Goal: Task Accomplishment & Management: Manage account settings

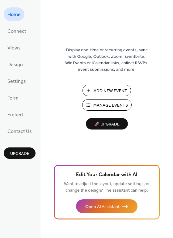
click at [99, 101] on button "Manage Events" at bounding box center [107, 104] width 50 height 11
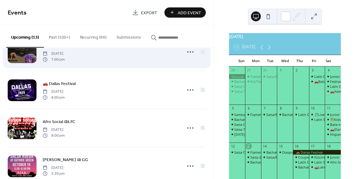
scroll to position [63, 0]
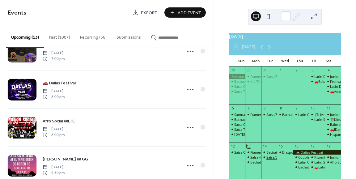
click at [272, 159] on div "Salsa/Bachata @LFC" at bounding box center [283, 157] width 32 height 5
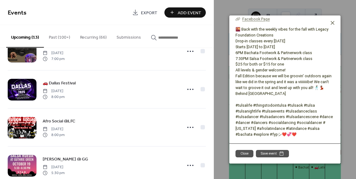
scroll to position [0, 0]
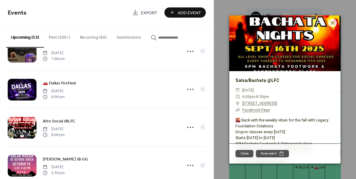
click at [266, 80] on link "Salsa/Bachata @LFC" at bounding box center [258, 80] width 44 height 5
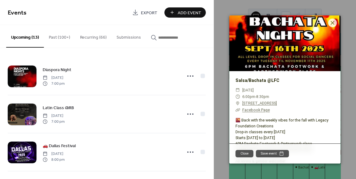
click at [90, 38] on button "Recurring (66)" at bounding box center [93, 36] width 37 height 22
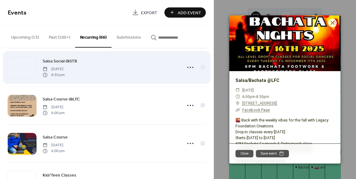
scroll to position [47, 0]
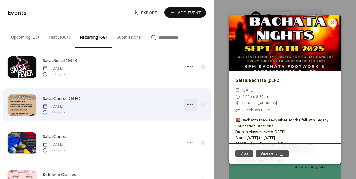
click at [189, 107] on icon at bounding box center [191, 105] width 10 height 10
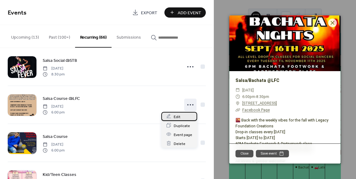
click at [184, 114] on div "Edit" at bounding box center [180, 116] width 36 height 9
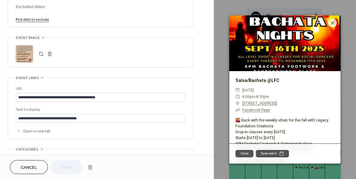
scroll to position [418, 0]
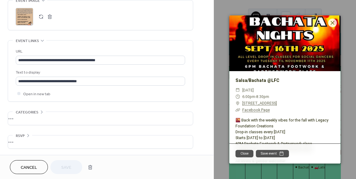
click at [23, 167] on span "Cancel" at bounding box center [29, 168] width 16 height 6
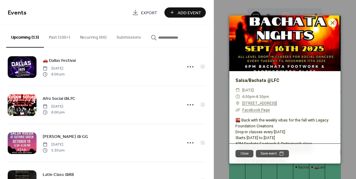
scroll to position [86, 0]
click at [244, 154] on button "Close" at bounding box center [245, 153] width 18 height 7
